Goal: Transaction & Acquisition: Subscribe to service/newsletter

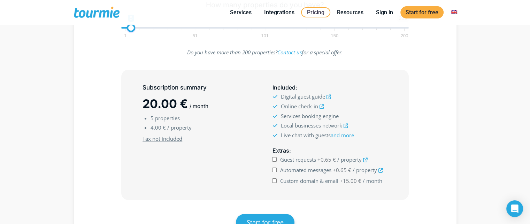
scroll to position [143, 0]
click at [274, 158] on input "Guest requests +0.65 € / property" at bounding box center [274, 158] width 5 height 5
checkbox input "true"
click at [275, 169] on input "Automated messages +0.65 € / property" at bounding box center [274, 169] width 5 height 5
checkbox input "true"
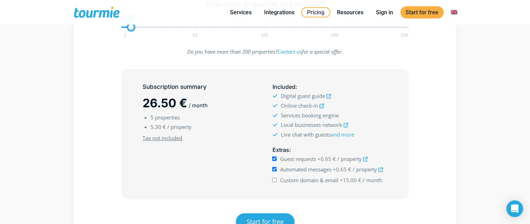
click at [275, 180] on input "Custom domain & email +15.00 € / month" at bounding box center [274, 180] width 5 height 5
click at [276, 180] on input "Custom domain & email +15.00 € / month" at bounding box center [274, 180] width 5 height 5
click at [276, 179] on input "Custom domain & email +15.00 € / month" at bounding box center [274, 180] width 5 height 5
checkbox input "true"
drag, startPoint x: 150, startPoint y: 126, endPoint x: 161, endPoint y: 125, distance: 10.5
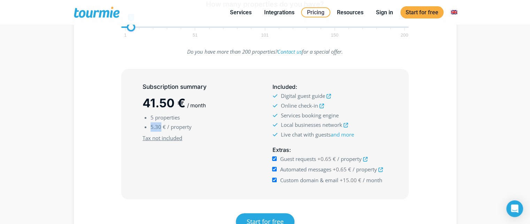
click at [161, 125] on span "5.30 €" at bounding box center [157, 126] width 15 height 7
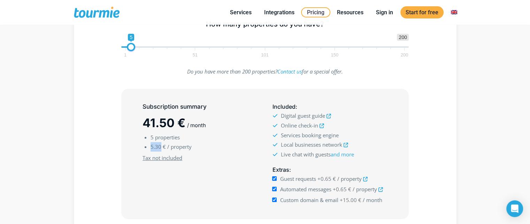
scroll to position [109, 0]
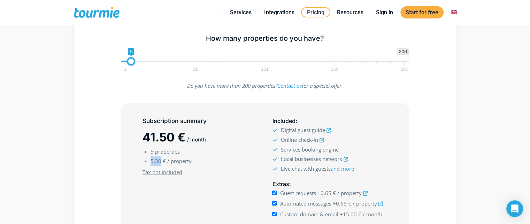
click at [138, 62] on span "1 51 101 150 200" at bounding box center [264, 66] width 279 height 9
drag, startPoint x: 130, startPoint y: 60, endPoint x: 146, endPoint y: 64, distance: 16.8
click at [146, 64] on span at bounding box center [148, 61] width 8 height 8
drag, startPoint x: 150, startPoint y: 62, endPoint x: 168, endPoint y: 65, distance: 18.1
click at [168, 65] on span "1 200 0 0 26 1 51 101 150 200" at bounding box center [264, 59] width 287 height 23
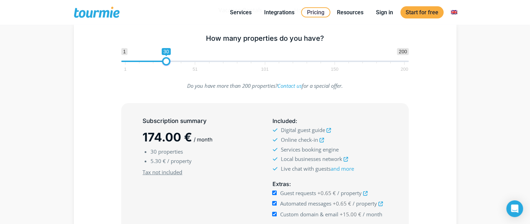
drag, startPoint x: 169, startPoint y: 65, endPoint x: 182, endPoint y: 66, distance: 14.0
click at [182, 66] on span "1 51 101 150 200" at bounding box center [264, 66] width 279 height 9
drag, startPoint x: 169, startPoint y: 62, endPoint x: 180, endPoint y: 64, distance: 11.7
click at [180, 64] on span "1 200 0 0 36 1 51 101 150 200" at bounding box center [264, 59] width 287 height 23
type input "5"
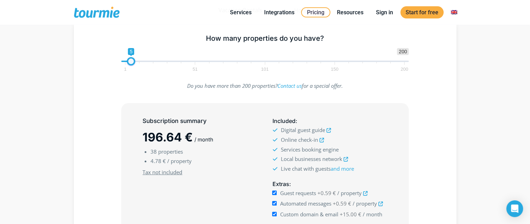
drag, startPoint x: 175, startPoint y: 61, endPoint x: 129, endPoint y: 64, distance: 45.7
click at [129, 64] on span at bounding box center [131, 61] width 8 height 8
click at [273, 191] on input "Guest requests +0.65 € / property" at bounding box center [274, 192] width 5 height 5
checkbox input "false"
click at [275, 202] on input "Automated messages +0.65 € / property" at bounding box center [274, 203] width 5 height 5
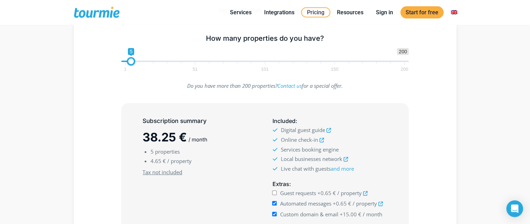
checkbox input "false"
click at [274, 212] on input "Custom domain & email +15.00 € / month" at bounding box center [274, 214] width 5 height 5
checkbox input "false"
click at [274, 193] on input "Guest requests +0.65 € / property" at bounding box center [274, 192] width 5 height 5
checkbox input "true"
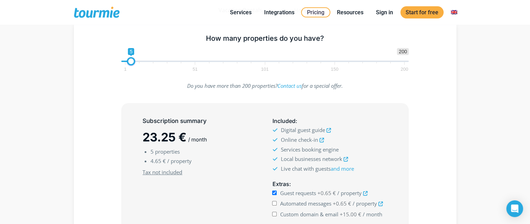
click at [275, 203] on input "Automated messages +0.65 € / property" at bounding box center [274, 203] width 5 height 5
checkbox input "true"
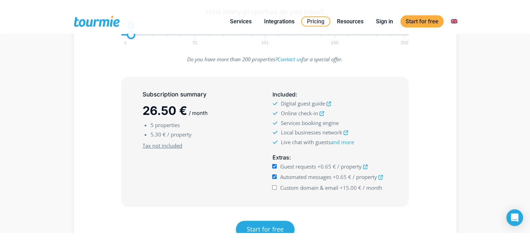
scroll to position [144, 0]
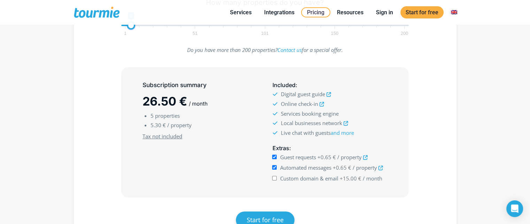
click at [274, 178] on input "Custom domain & email +15.00 € / month" at bounding box center [274, 178] width 5 height 5
checkbox input "true"
